Goal: Task Accomplishment & Management: Manage account settings

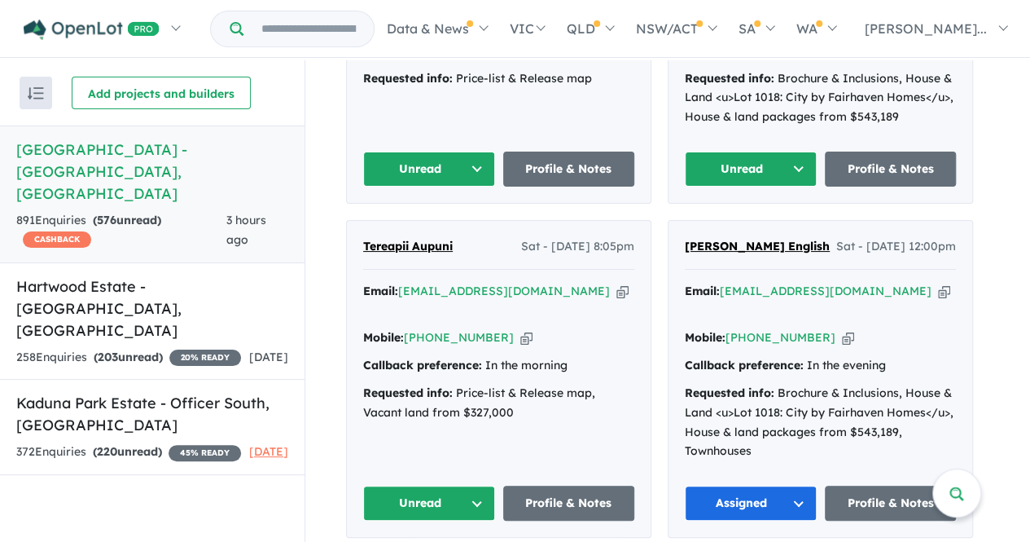
scroll to position [921, 0]
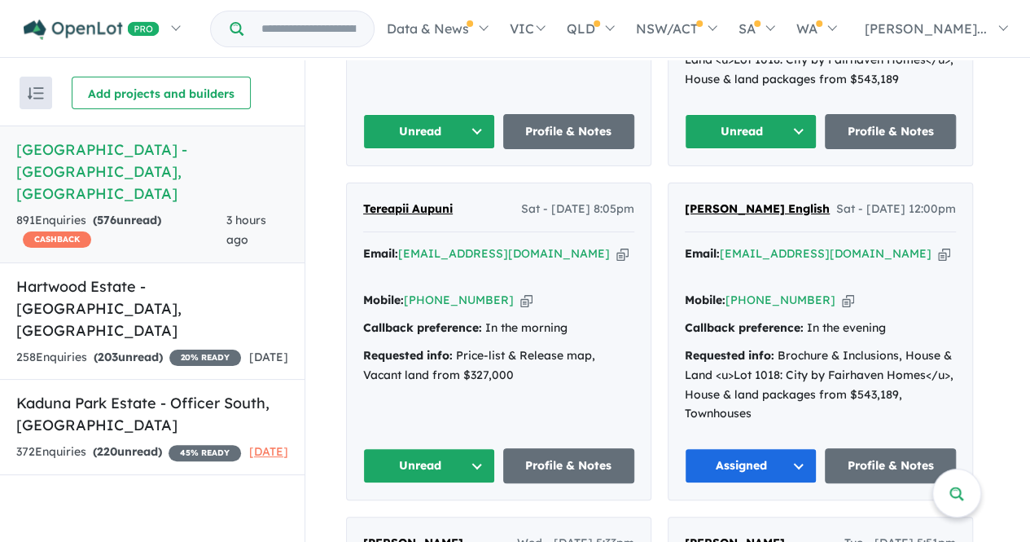
click at [440, 448] on button "Unread" at bounding box center [429, 465] width 132 height 35
click at [425, 523] on button "Assigned" at bounding box center [435, 541] width 142 height 37
click at [450, 114] on button "Unread" at bounding box center [429, 131] width 132 height 35
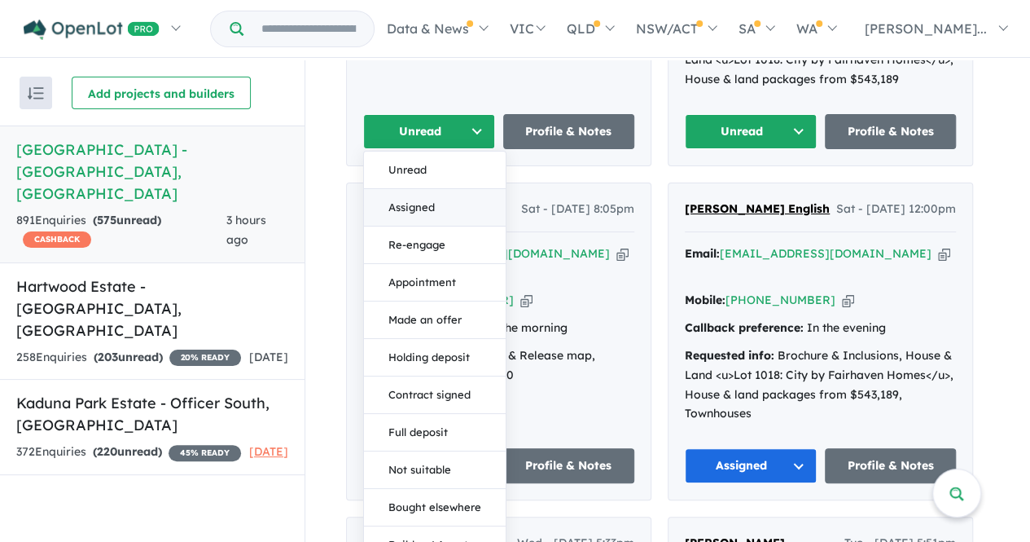
click at [423, 189] on button "Assigned" at bounding box center [435, 207] width 142 height 37
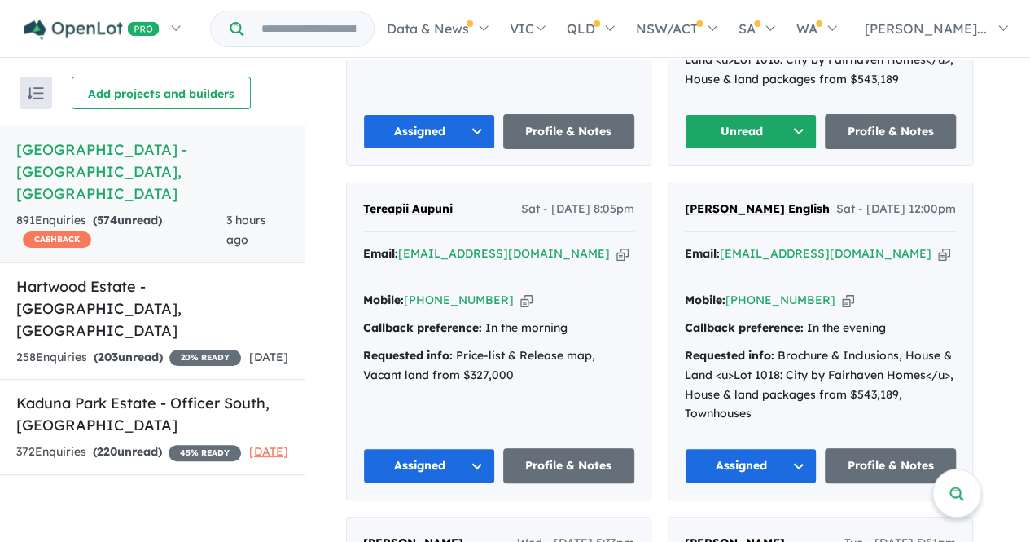
click at [737, 114] on button "Unread" at bounding box center [751, 131] width 132 height 35
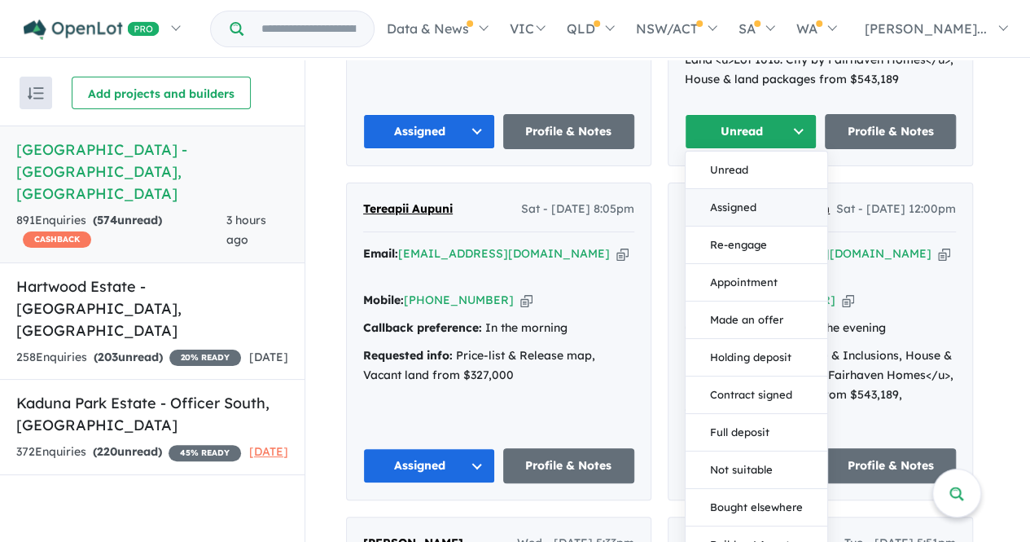
click at [740, 189] on button "Assigned" at bounding box center [757, 207] width 142 height 37
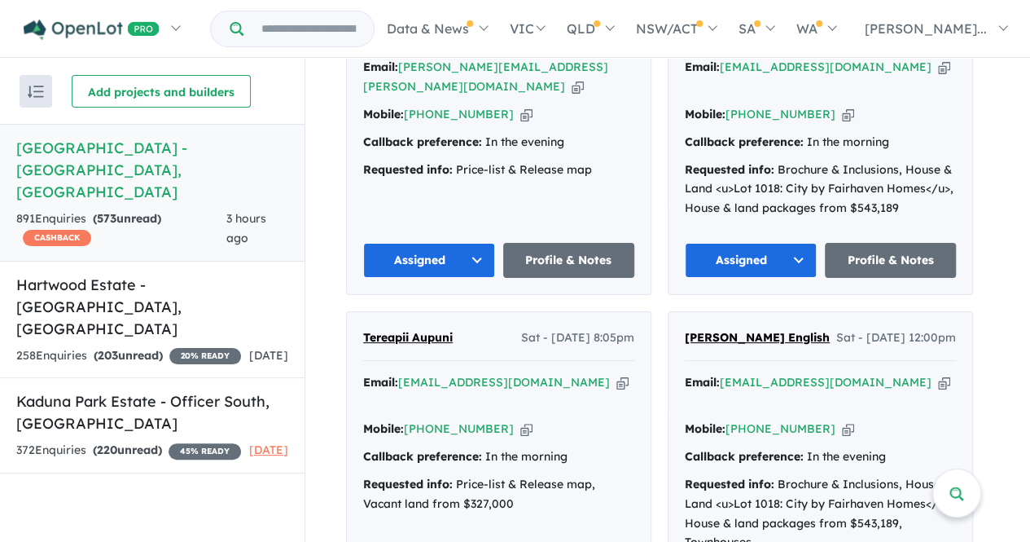
scroll to position [800, 0]
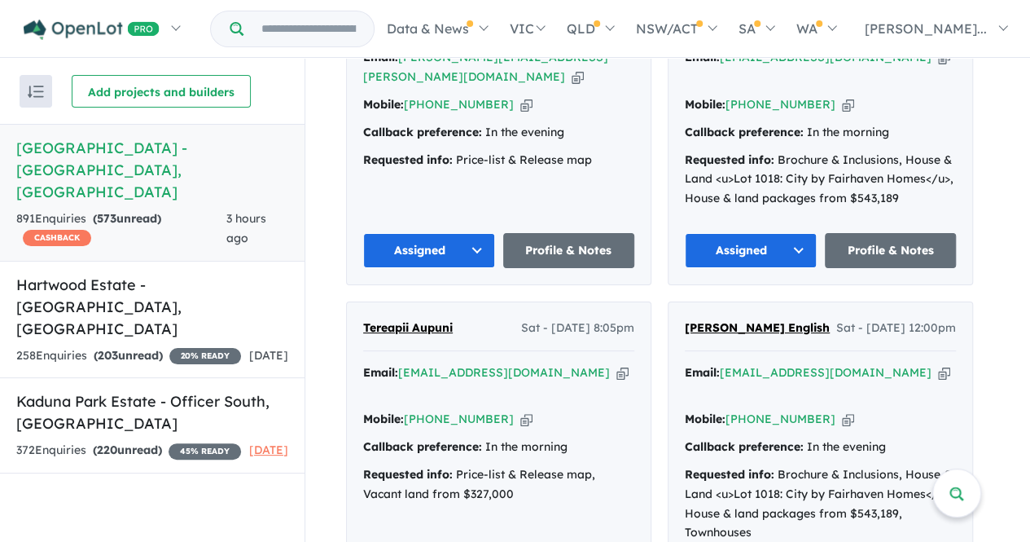
drag, startPoint x: 431, startPoint y: 302, endPoint x: 464, endPoint y: 283, distance: 38.0
click at [464, 302] on div "Tereapii Aupuni Sat - [DATE] 8:05pm Email: [EMAIL_ADDRESS][DOMAIN_NAME] Copied!…" at bounding box center [499, 460] width 304 height 316
drag, startPoint x: 474, startPoint y: 302, endPoint x: 365, endPoint y: 292, distance: 109.6
click at [365, 302] on div "Tereapii Aupuni Sat - [DATE] 8:05pm Email: [EMAIL_ADDRESS][DOMAIN_NAME] Copied!…" at bounding box center [499, 460] width 304 height 316
copy span "Tereapii Aupuni"
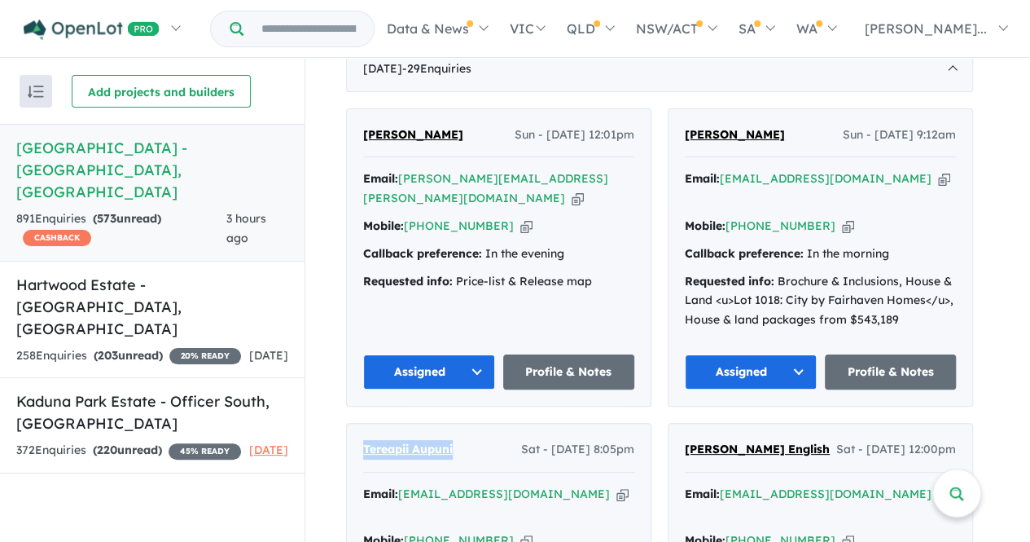
scroll to position [660, 0]
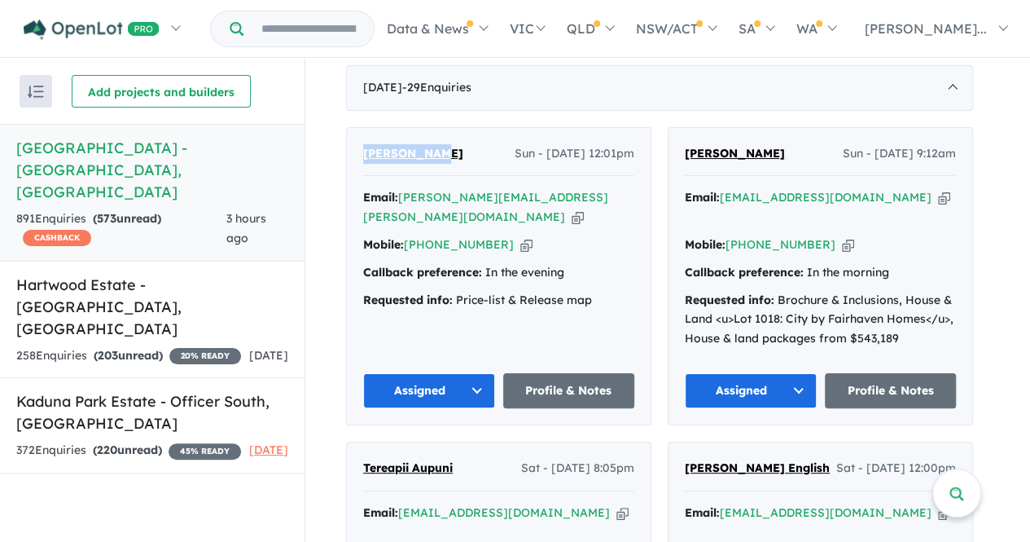
drag, startPoint x: 450, startPoint y: 143, endPoint x: 357, endPoint y: 137, distance: 93.9
click at [357, 137] on div "[PERSON_NAME] Sun - [DATE] 12:01pm Email: [PERSON_NAME][EMAIL_ADDRESS][PERSON_N…" at bounding box center [499, 276] width 304 height 297
copy span "[PERSON_NAME]"
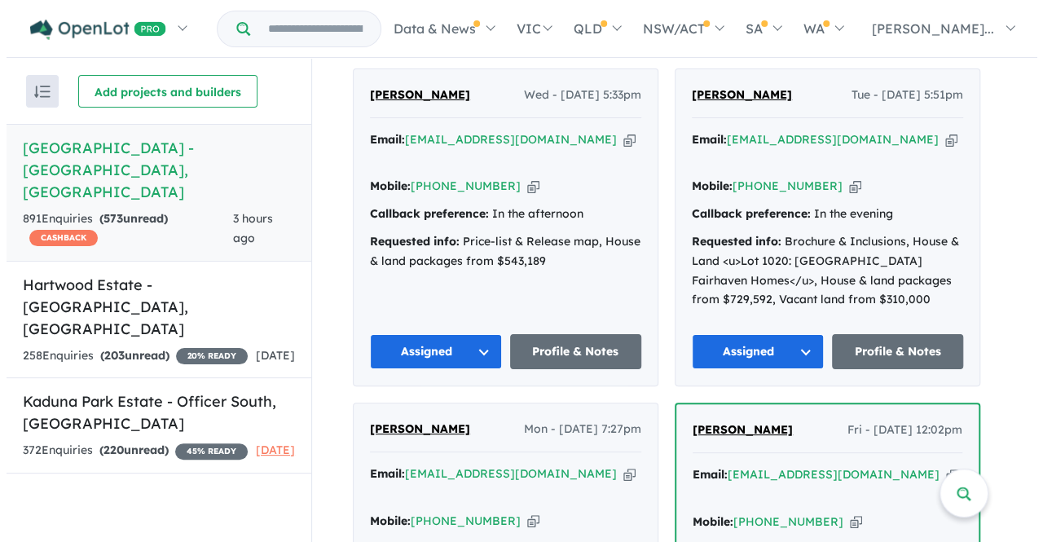
scroll to position [0, 0]
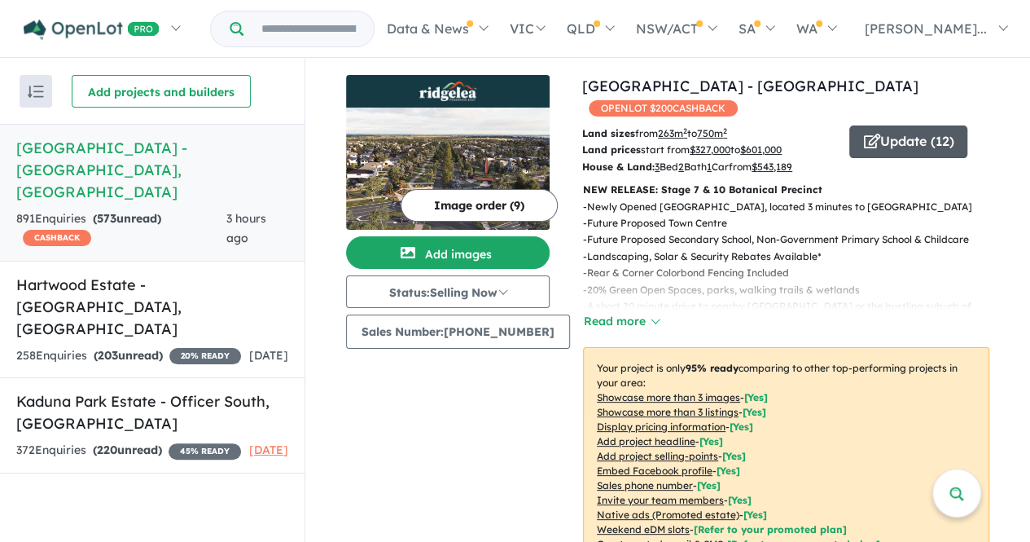
click at [909, 125] on button "Update ( 12 )" at bounding box center [909, 141] width 118 height 33
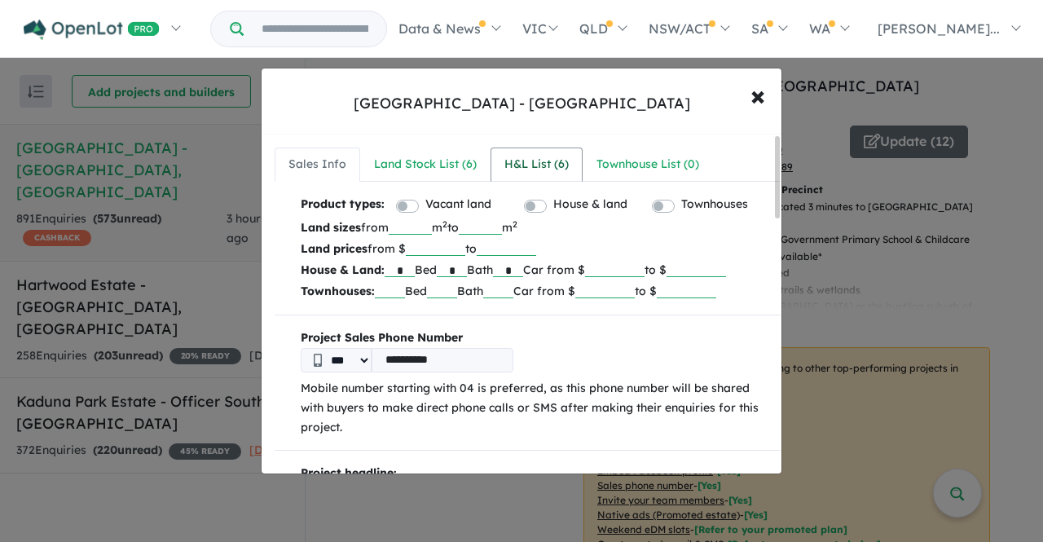
click at [531, 159] on div "H&L List ( 6 )" at bounding box center [536, 165] width 64 height 20
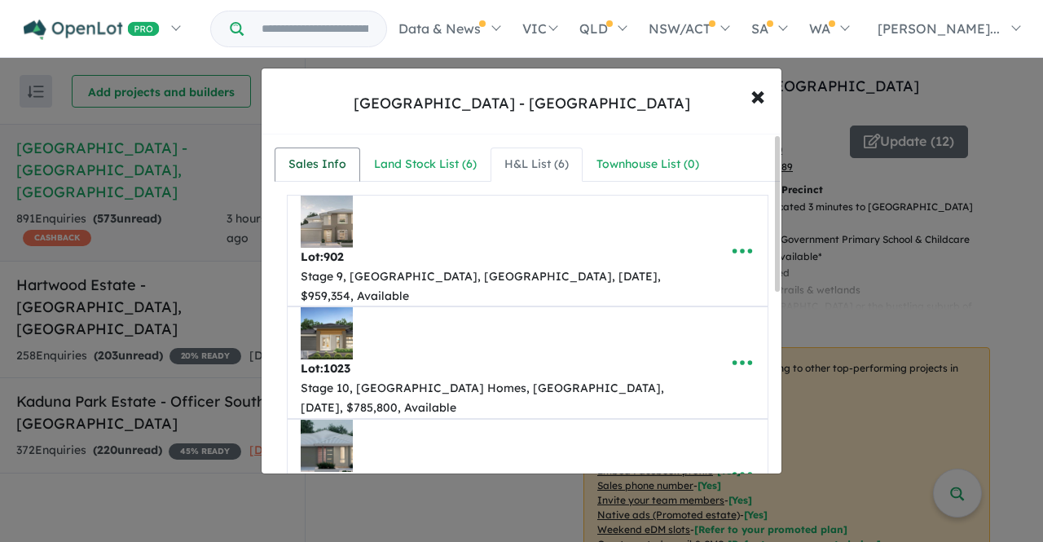
click at [334, 161] on div "Sales Info" at bounding box center [317, 165] width 58 height 20
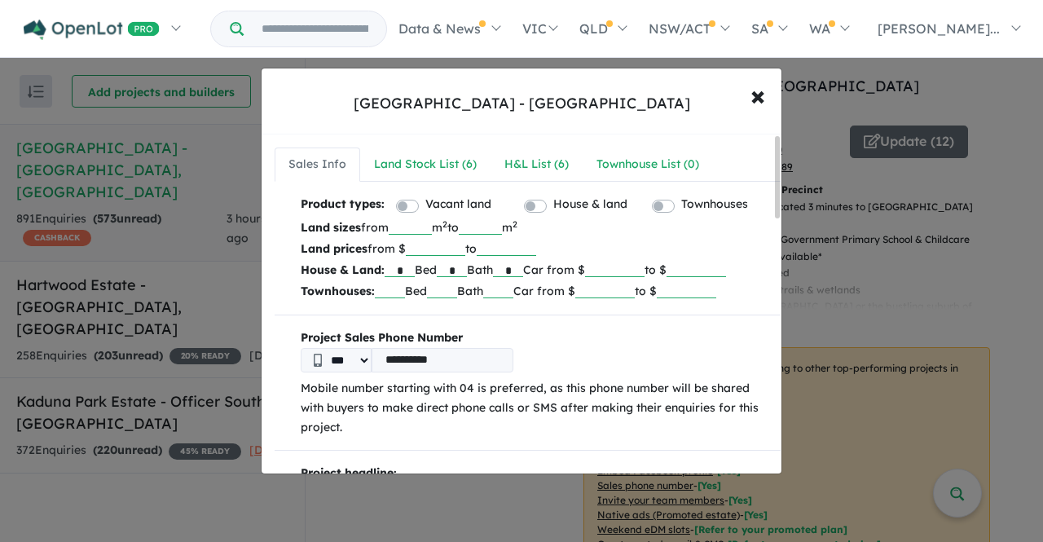
drag, startPoint x: 669, startPoint y: 270, endPoint x: 637, endPoint y: 268, distance: 31.8
click at [637, 268] on input "******" at bounding box center [614, 269] width 59 height 16
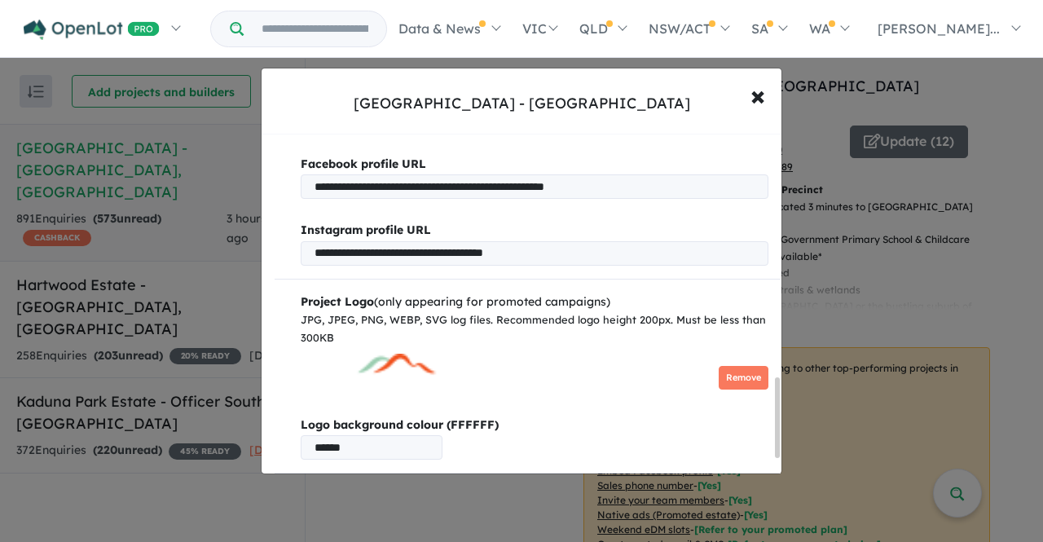
drag, startPoint x: 777, startPoint y: 208, endPoint x: 766, endPoint y: 451, distance: 243.8
click at [766, 451] on div "**********" at bounding box center [521, 303] width 520 height 339
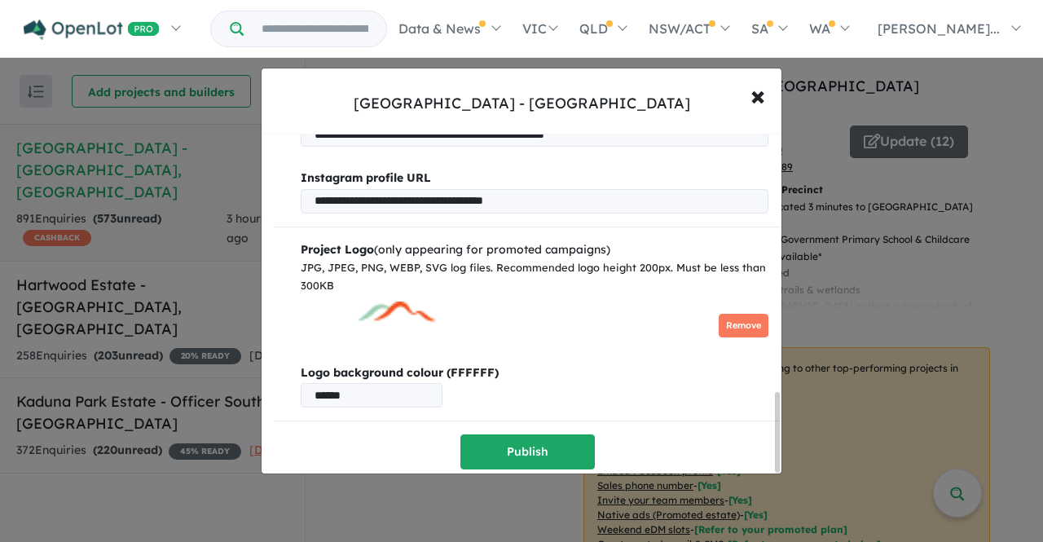
scroll to position [1103, 0]
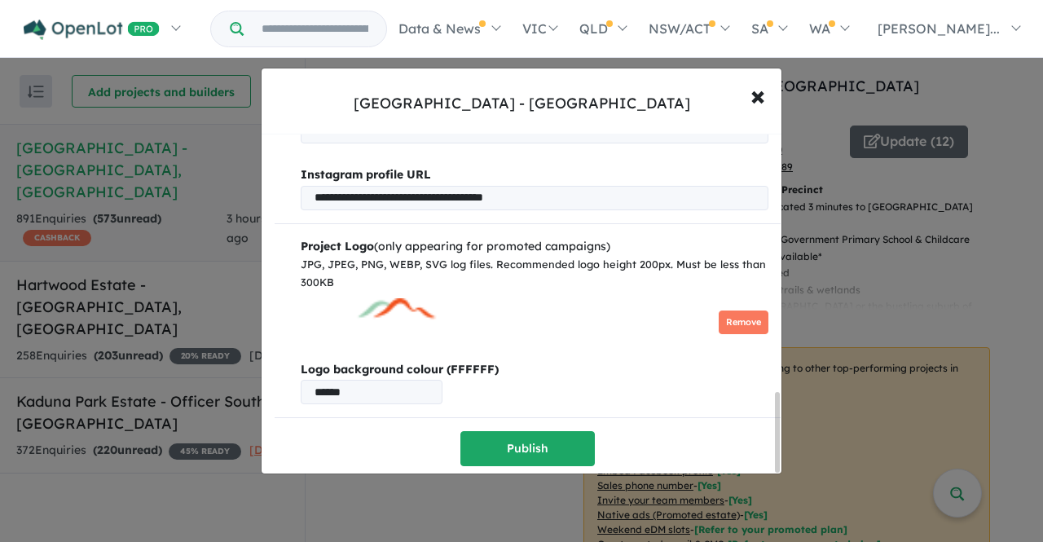
drag, startPoint x: 779, startPoint y: 429, endPoint x: 778, endPoint y: 444, distance: 14.7
click at [778, 444] on div at bounding box center [777, 432] width 5 height 81
type input "******"
click at [536, 444] on button "Publish" at bounding box center [527, 448] width 134 height 35
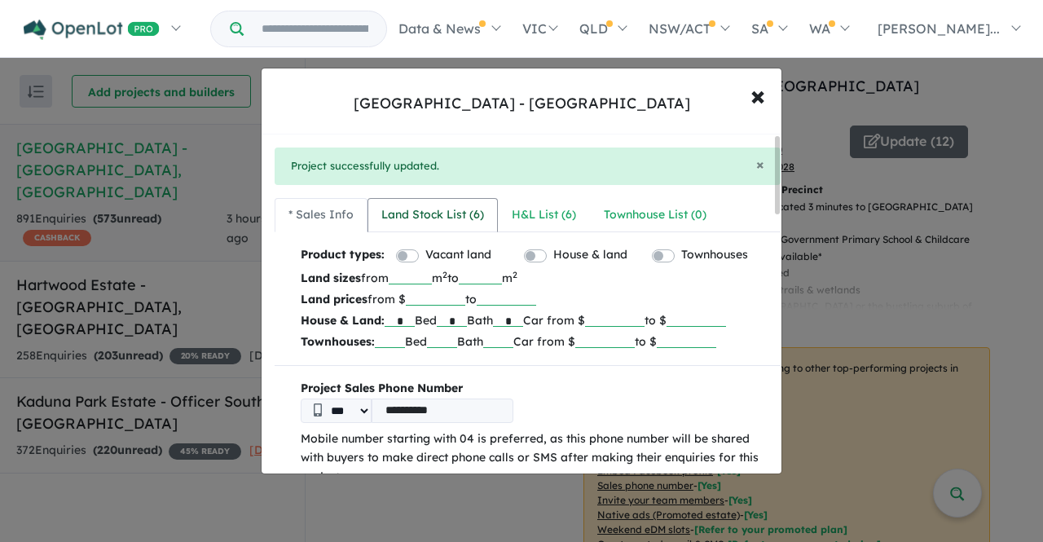
click at [466, 218] on div "Land Stock List ( 6 )" at bounding box center [432, 215] width 103 height 20
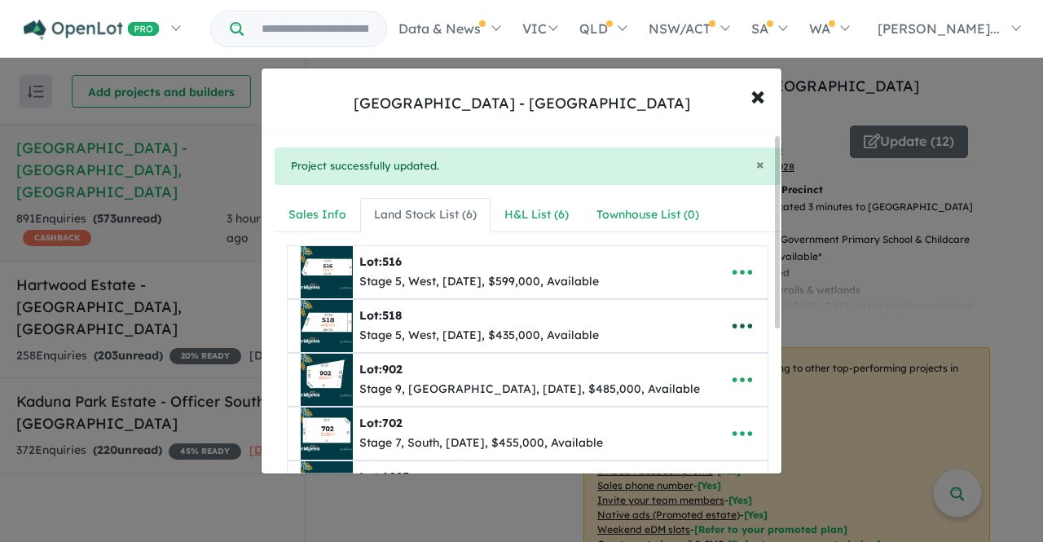
click at [733, 320] on icon "button" at bounding box center [742, 326] width 24 height 24
click at [684, 396] on link "Remove" at bounding box center [706, 402] width 121 height 37
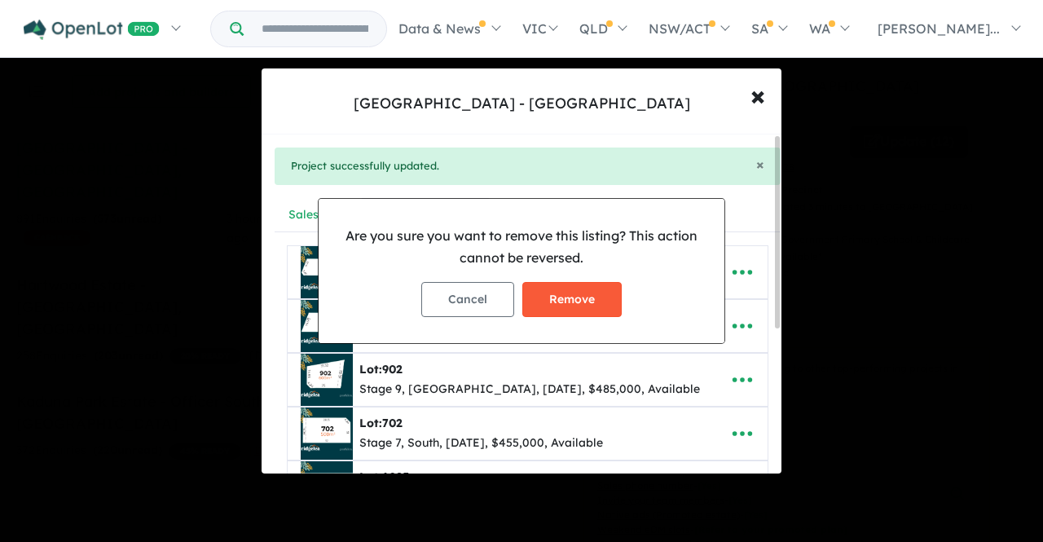
click at [569, 304] on button "Remove" at bounding box center [571, 299] width 99 height 35
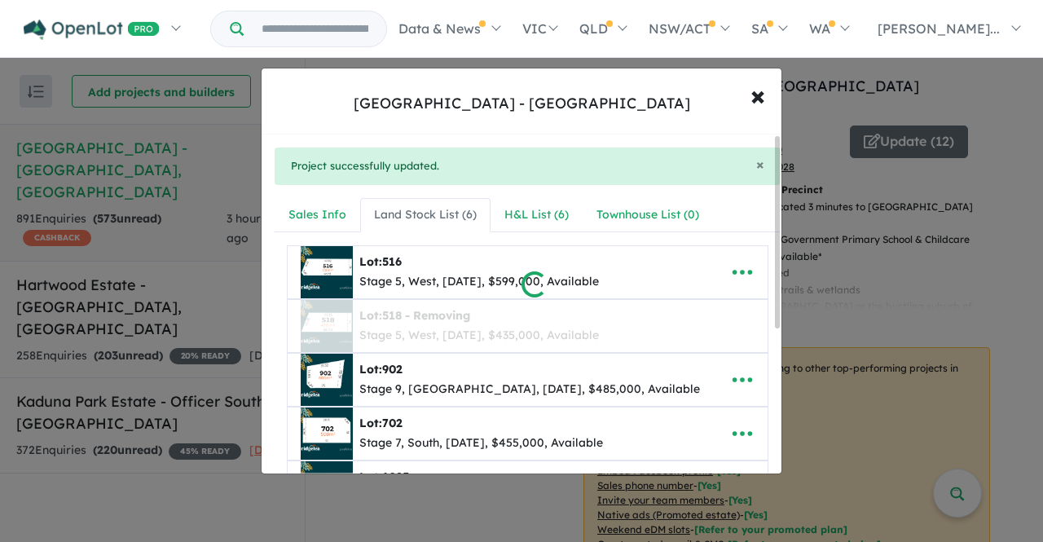
click at [532, 217] on div at bounding box center [521, 271] width 1043 height 542
click at [753, 102] on div at bounding box center [521, 271] width 1043 height 542
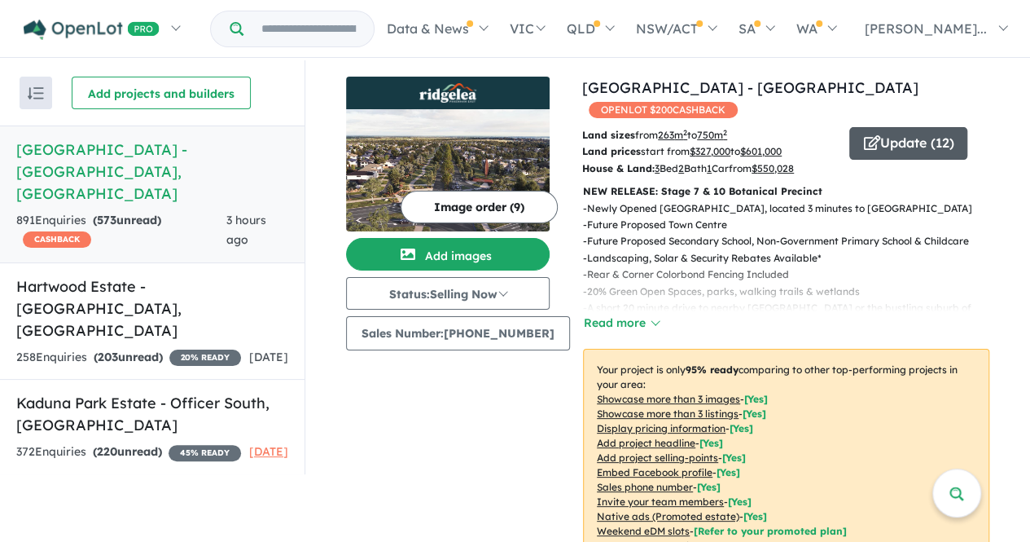
click at [901, 129] on button "Update ( 12 )" at bounding box center [909, 143] width 118 height 33
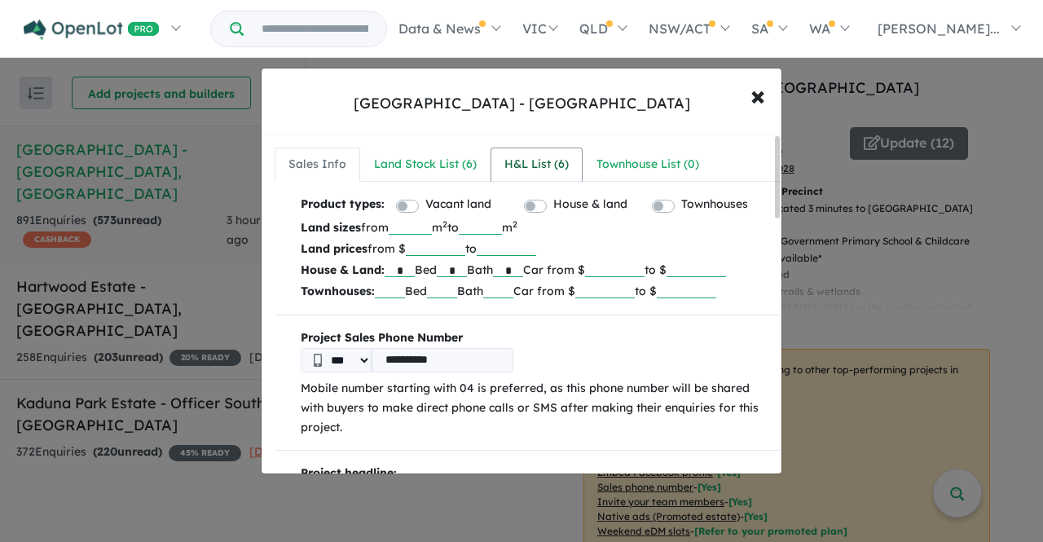
click at [514, 159] on div "H&L List ( 6 )" at bounding box center [536, 165] width 64 height 20
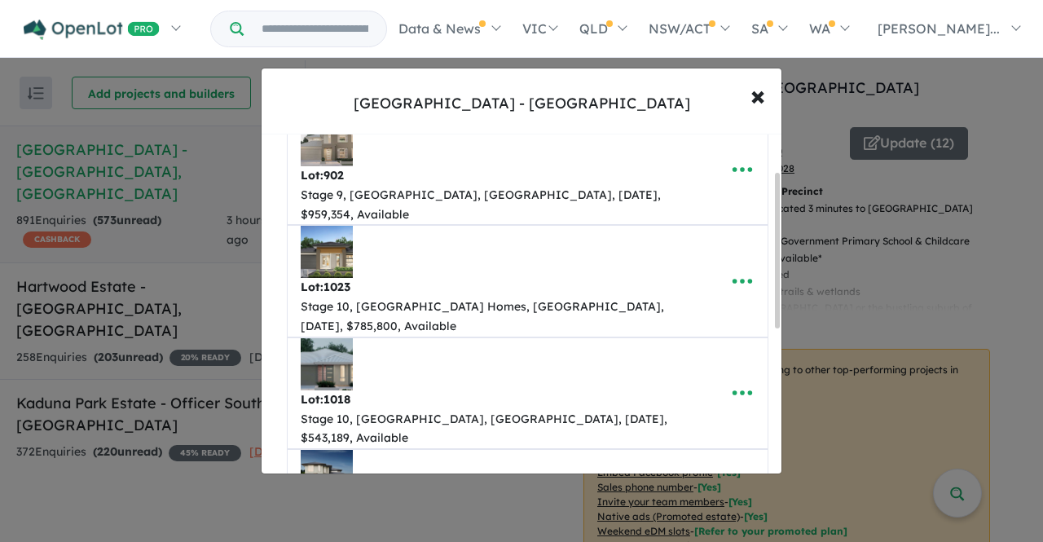
scroll to position [174, 0]
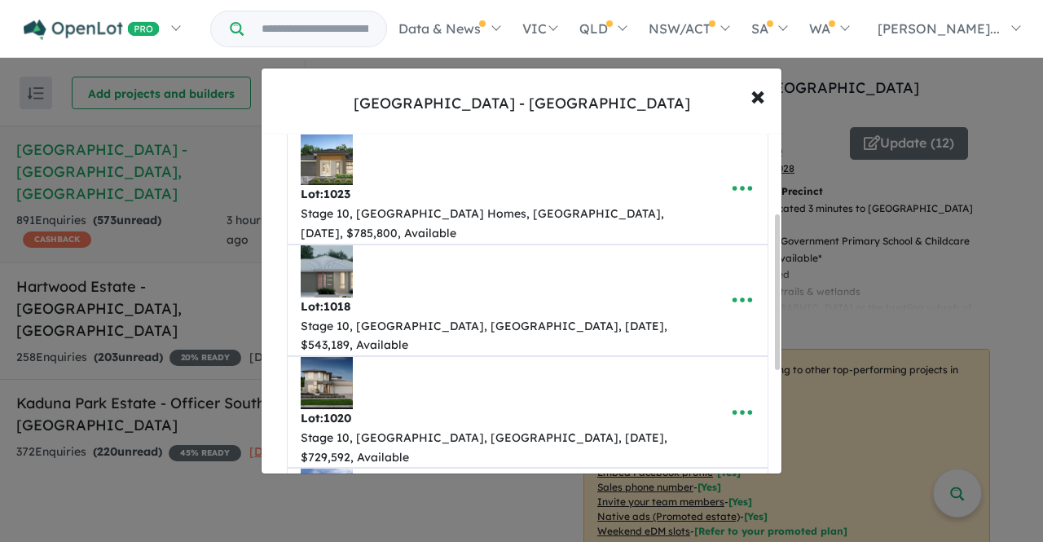
drag, startPoint x: 777, startPoint y: 252, endPoint x: 784, endPoint y: 330, distance: 78.5
click at [784, 330] on div "**********" at bounding box center [521, 271] width 1043 height 542
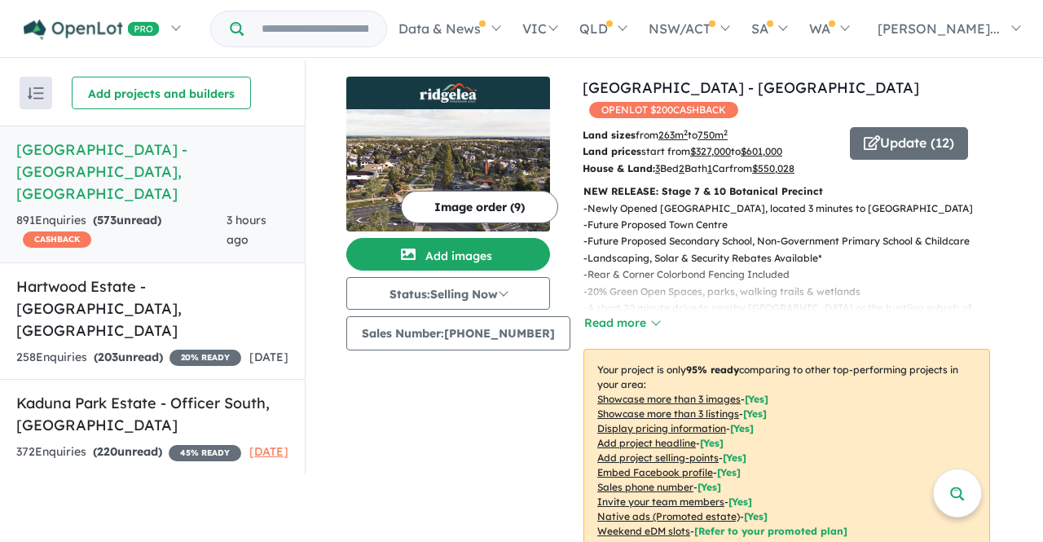
scroll to position [0, 0]
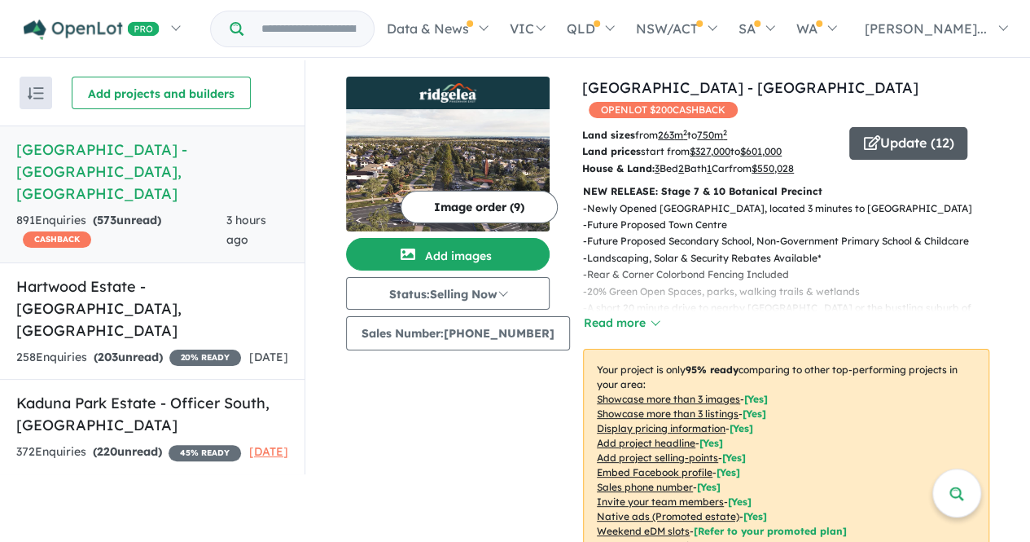
click at [906, 127] on button "Update ( 12 )" at bounding box center [909, 143] width 118 height 33
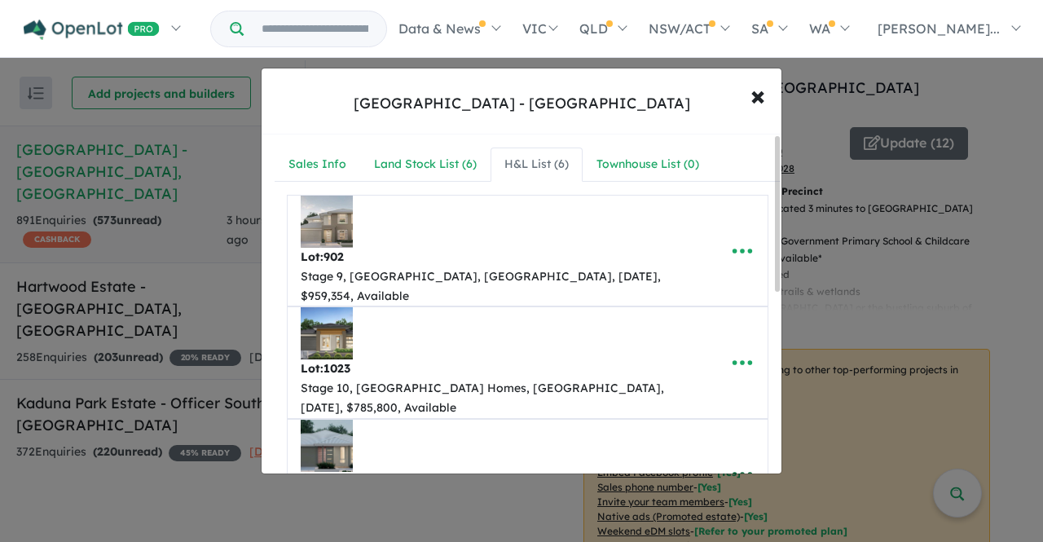
click at [736, 462] on icon "button" at bounding box center [742, 474] width 24 height 24
click at [697, 343] on link "Edit" at bounding box center [706, 361] width 121 height 37
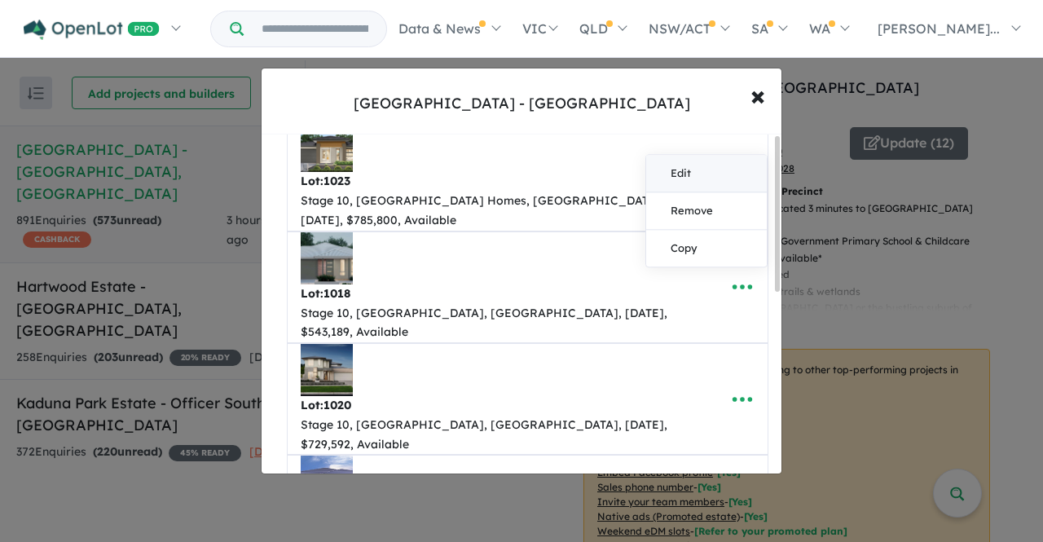
select select "****"
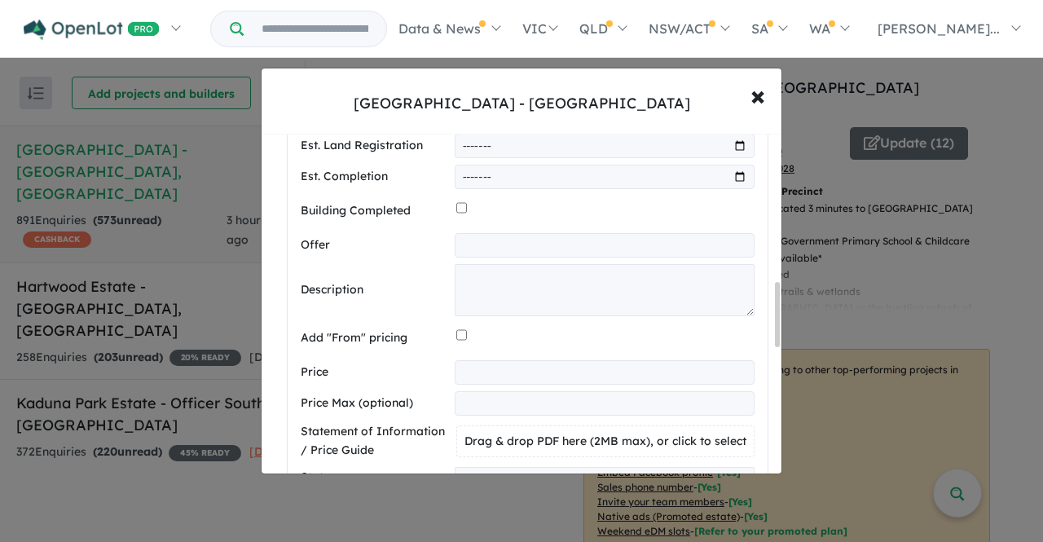
scroll to position [789, 0]
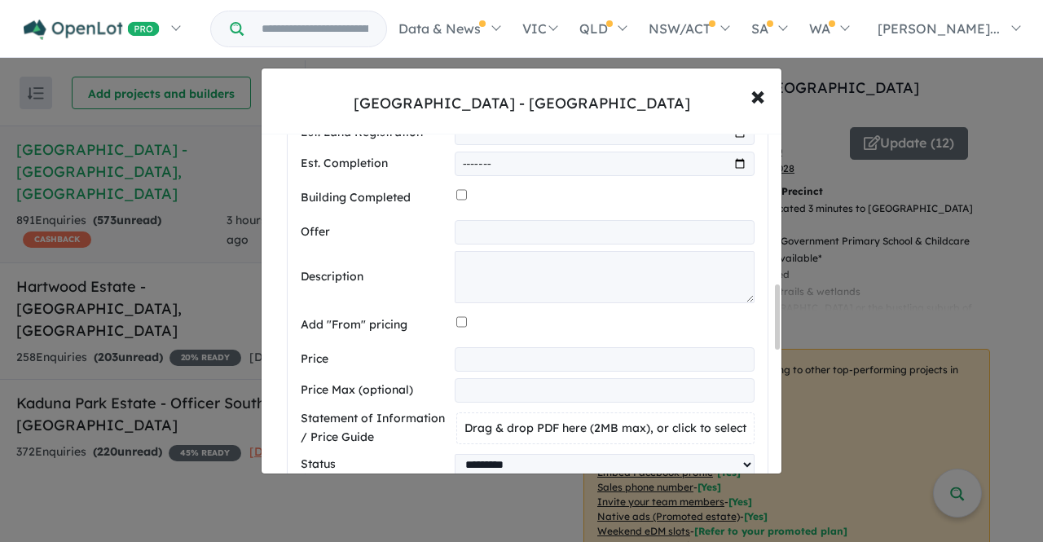
drag, startPoint x: 779, startPoint y: 208, endPoint x: 769, endPoint y: 321, distance: 113.7
click at [769, 321] on div "**********" at bounding box center [521, 303] width 520 height 339
drag, startPoint x: 551, startPoint y: 310, endPoint x: 426, endPoint y: 292, distance: 126.6
click at [426, 347] on div "Price *********" at bounding box center [528, 359] width 454 height 24
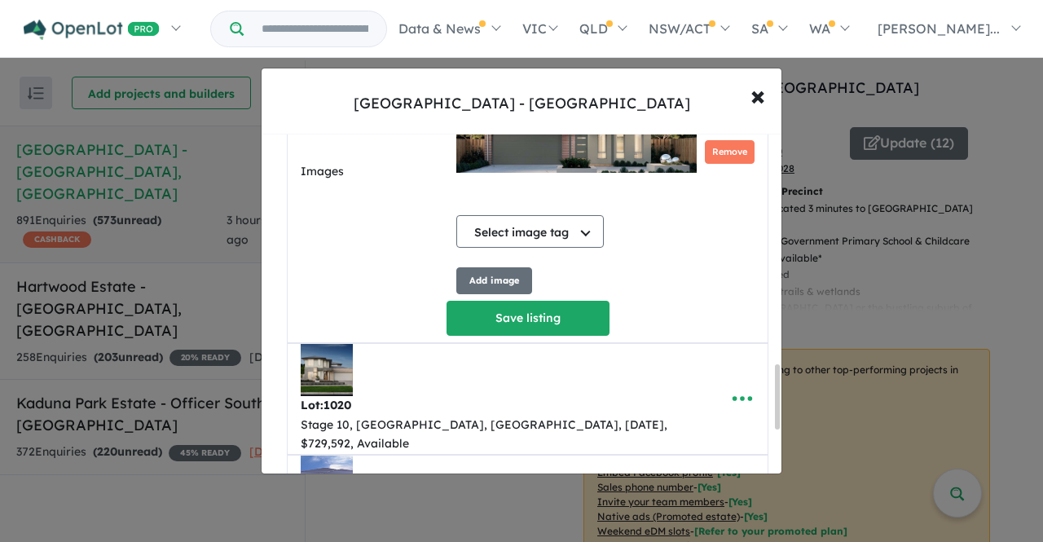
drag, startPoint x: 778, startPoint y: 335, endPoint x: 777, endPoint y: 417, distance: 82.3
click at [777, 417] on div at bounding box center [777, 396] width 5 height 65
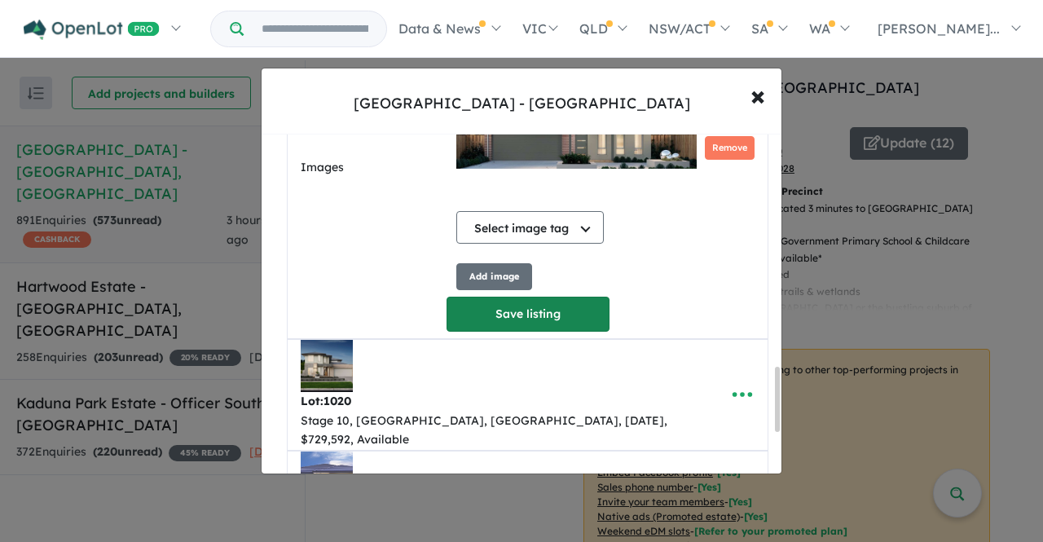
type input "******"
click at [570, 297] on button "Save listing" at bounding box center [527, 314] width 163 height 35
select select "****"
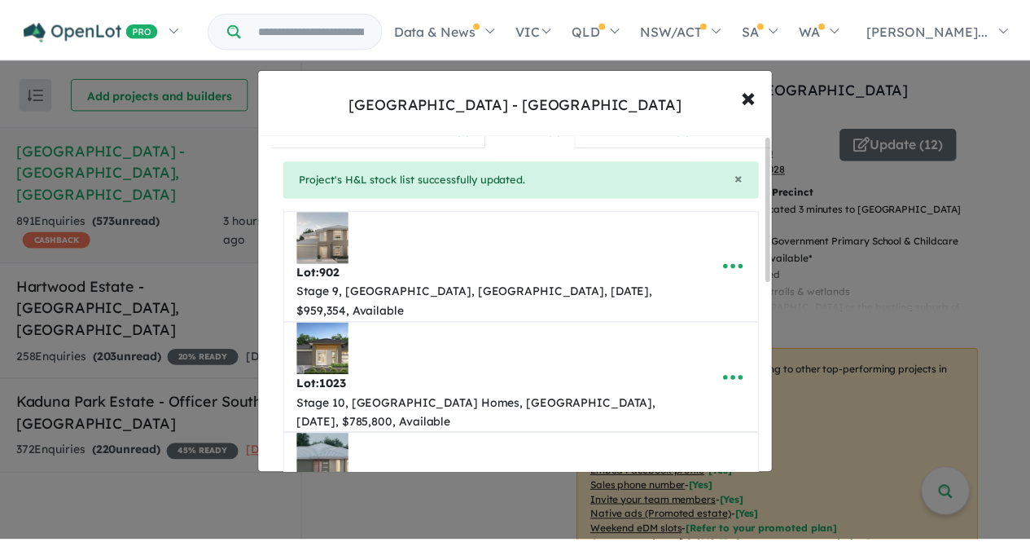
scroll to position [0, 0]
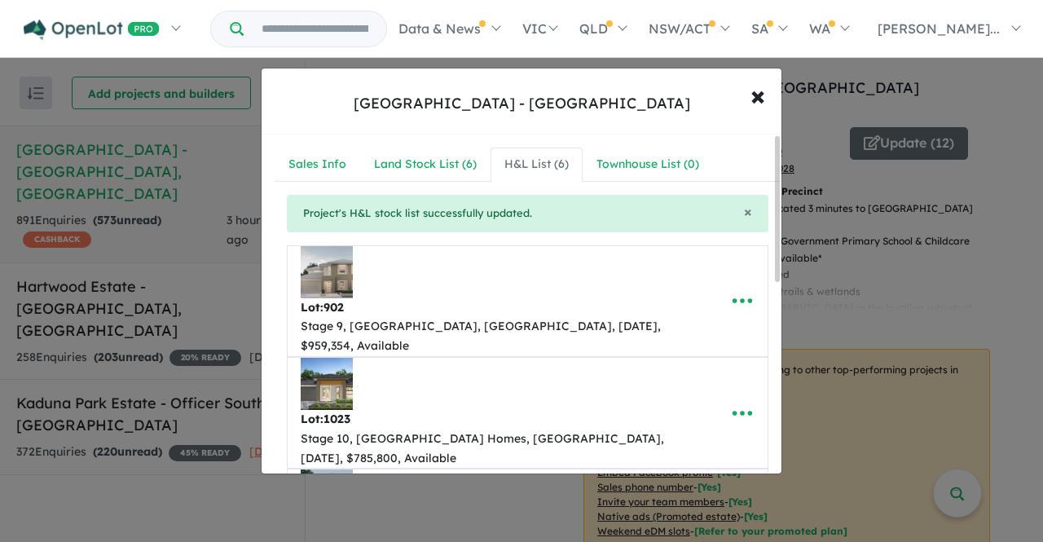
drag, startPoint x: 776, startPoint y: 234, endPoint x: 781, endPoint y: 204, distance: 29.7
click at [781, 204] on div "**********" at bounding box center [521, 271] width 521 height 406
click at [761, 99] on span "×" at bounding box center [757, 94] width 15 height 35
